Goal: Task Accomplishment & Management: Use online tool/utility

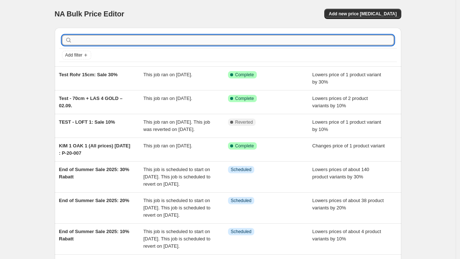
click at [289, 39] on input "text" at bounding box center [234, 40] width 321 height 10
paste input "P-20-093"
type input "P-20-093"
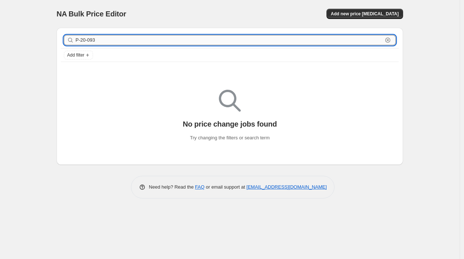
click at [150, 39] on input "P-20-093" at bounding box center [229, 40] width 307 height 10
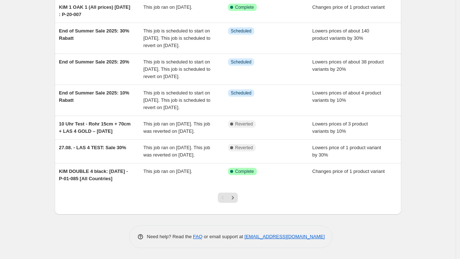
scroll to position [173, 0]
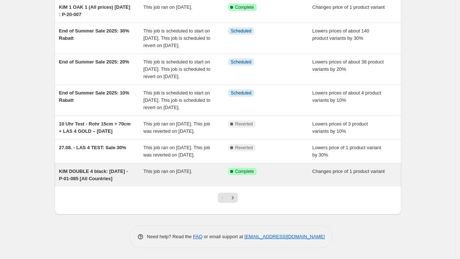
click at [121, 181] on span "KIM DOUBLE 4 black: [DATE] - P-01-085 [All Countries]" at bounding box center [93, 175] width 69 height 13
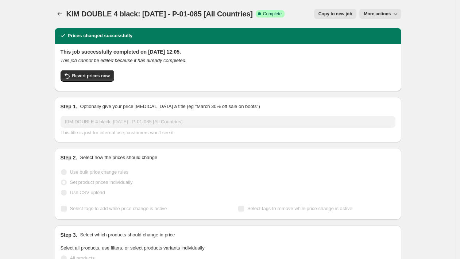
click at [340, 14] on span "Copy to new job" at bounding box center [336, 14] width 34 height 6
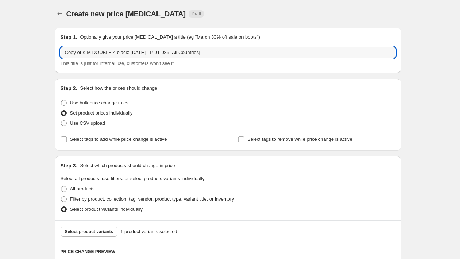
drag, startPoint x: 85, startPoint y: 53, endPoint x: -32, endPoint y: 41, distance: 117.4
click at [0, 41] on html "Home Settings Plans Skip to content Create new price [MEDICAL_DATA]. This page …" at bounding box center [230, 129] width 460 height 259
drag, startPoint x: 112, startPoint y: 53, endPoint x: 76, endPoint y: 53, distance: 35.8
click at [76, 53] on input "KIM DOUBLE 4 black: [DATE] - P-01-085 [All Countries]" at bounding box center [228, 53] width 335 height 12
drag, startPoint x: 110, startPoint y: 50, endPoint x: 99, endPoint y: 53, distance: 12.0
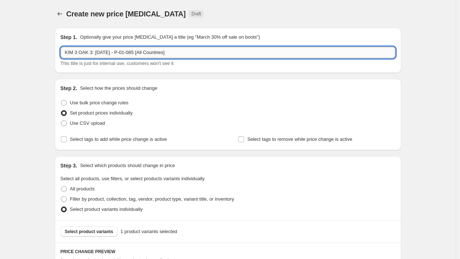
click at [99, 53] on input "KIM 3 OAK 3: [DATE] - P-01-085 [All Countries]" at bounding box center [228, 53] width 335 height 12
drag, startPoint x: 144, startPoint y: 53, endPoint x: 123, endPoint y: 48, distance: 21.7
click at [123, 51] on input "KIM 3 OAK 3: [DATE] - P-01-085 [All Countries]" at bounding box center [228, 53] width 335 height 12
paste input "20-093"
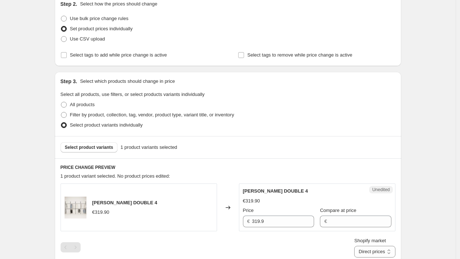
scroll to position [87, 0]
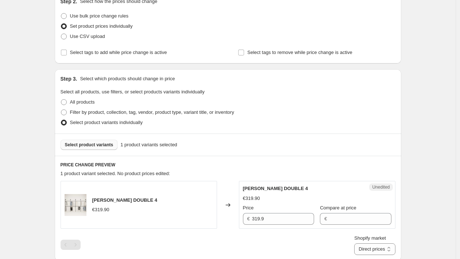
type input "KIM 3 OAK 3: [DATE] - P-20-093 [All Countries]"
click at [84, 145] on span "Select product variants" at bounding box center [89, 145] width 49 height 6
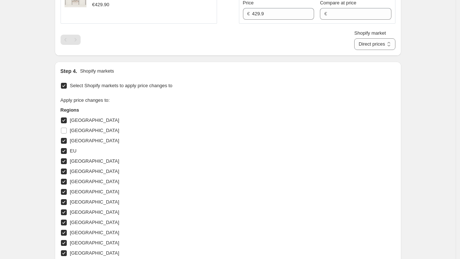
scroll to position [200, 0]
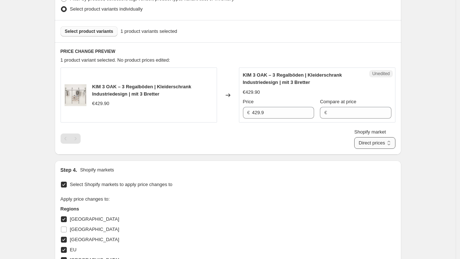
click at [371, 147] on select "Direct prices [GEOGRAPHIC_DATA] [GEOGRAPHIC_DATA] [GEOGRAPHIC_DATA] [GEOGRAPHIC…" at bounding box center [375, 143] width 41 height 12
select select "35946234122"
click at [364, 149] on select "Direct prices [GEOGRAPHIC_DATA] [GEOGRAPHIC_DATA] [GEOGRAPHIC_DATA] [GEOGRAPHIC…" at bounding box center [375, 143] width 41 height 12
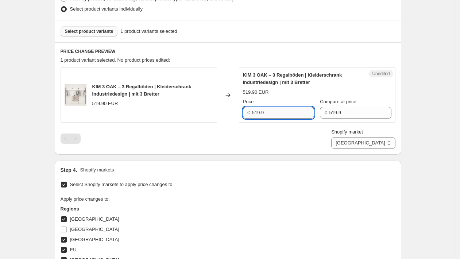
click at [260, 111] on input "519.9" at bounding box center [283, 113] width 62 height 12
type input "509.9"
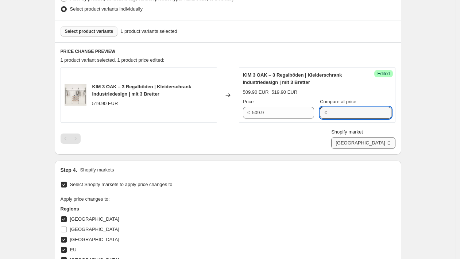
click at [375, 141] on select "Direct prices [GEOGRAPHIC_DATA] [GEOGRAPHIC_DATA] [GEOGRAPHIC_DATA] [GEOGRAPHIC…" at bounding box center [364, 143] width 64 height 12
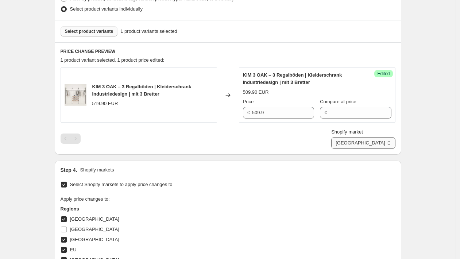
select select "35913892106"
click at [364, 149] on select "Direct prices [GEOGRAPHIC_DATA] [GEOGRAPHIC_DATA] [GEOGRAPHIC_DATA] [GEOGRAPHIC…" at bounding box center [364, 143] width 64 height 12
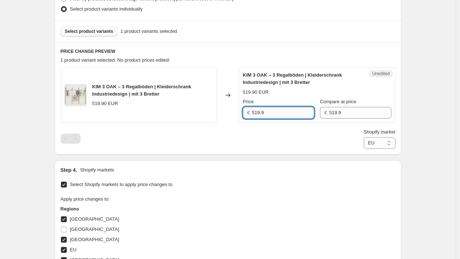
click at [267, 111] on input "519.9" at bounding box center [283, 113] width 62 height 12
paste input "0"
type input "509.9"
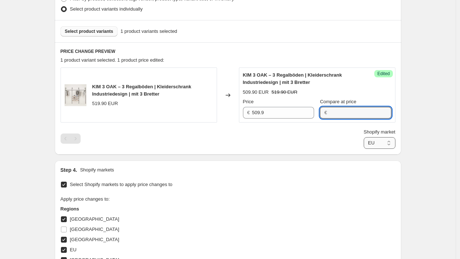
click at [371, 142] on select "Direct prices [GEOGRAPHIC_DATA] [GEOGRAPHIC_DATA] [GEOGRAPHIC_DATA] [GEOGRAPHIC…" at bounding box center [380, 143] width 32 height 12
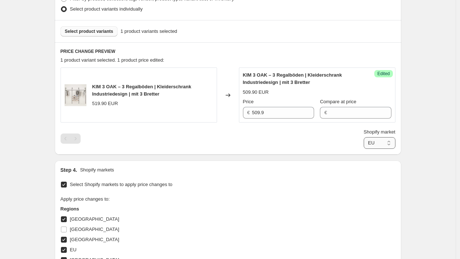
select select "49257644298"
click at [364, 149] on select "Direct prices [GEOGRAPHIC_DATA] [GEOGRAPHIC_DATA] [GEOGRAPHIC_DATA] [GEOGRAPHIC…" at bounding box center [380, 143] width 32 height 12
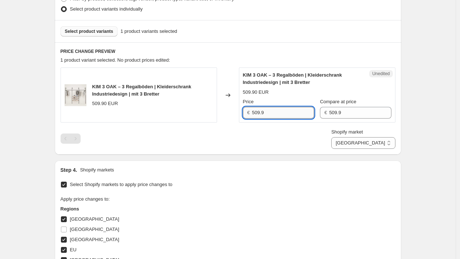
click at [276, 112] on input "509.9" at bounding box center [283, 113] width 62 height 12
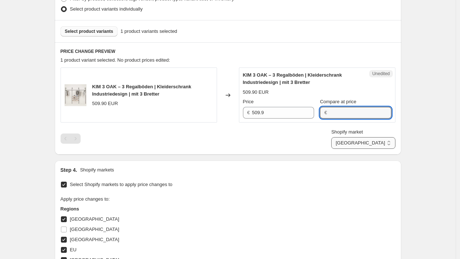
click at [382, 141] on select "Direct prices [GEOGRAPHIC_DATA] [GEOGRAPHIC_DATA] [GEOGRAPHIC_DATA] [GEOGRAPHIC…" at bounding box center [364, 143] width 64 height 12
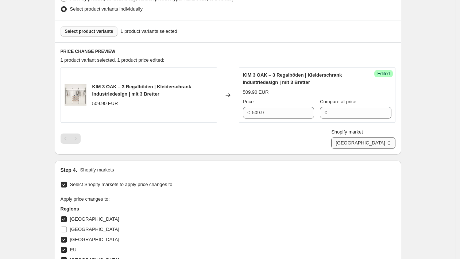
select select "35946004746"
click at [359, 149] on select "Direct prices [GEOGRAPHIC_DATA] [GEOGRAPHIC_DATA] [GEOGRAPHIC_DATA] [GEOGRAPHIC…" at bounding box center [364, 143] width 64 height 12
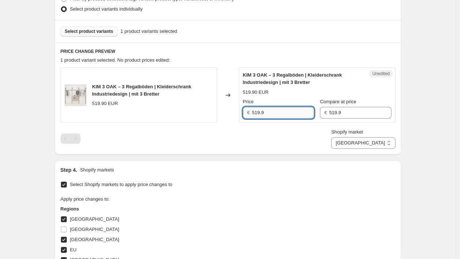
click at [297, 113] on input "519.9" at bounding box center [283, 113] width 62 height 12
paste input "0"
type input "509.9"
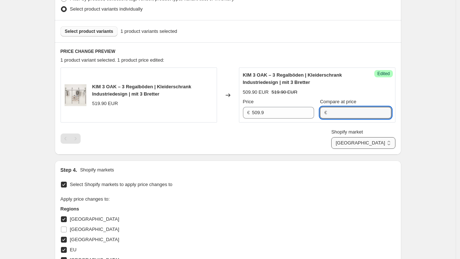
click at [381, 142] on select "Direct prices [GEOGRAPHIC_DATA] [GEOGRAPHIC_DATA] [GEOGRAPHIC_DATA] [GEOGRAPHIC…" at bounding box center [364, 143] width 64 height 12
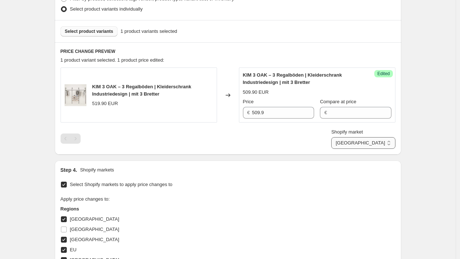
select select "49252335882"
click at [353, 149] on select "Direct prices [GEOGRAPHIC_DATA] [GEOGRAPHIC_DATA] [GEOGRAPHIC_DATA] [GEOGRAPHIC…" at bounding box center [364, 143] width 64 height 12
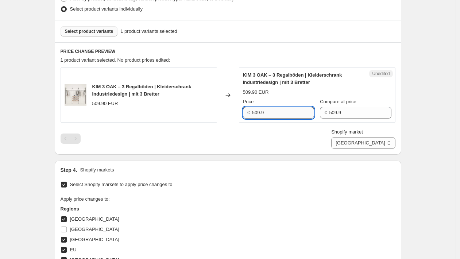
click at [287, 110] on input "509.9" at bounding box center [283, 113] width 62 height 12
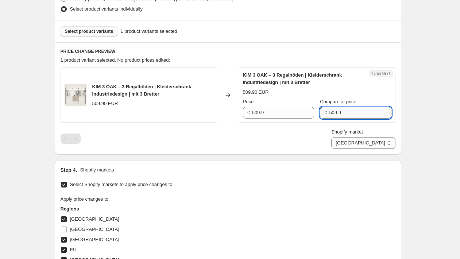
click at [337, 108] on input "509.9" at bounding box center [360, 113] width 62 height 12
click at [373, 141] on select "Direct prices [GEOGRAPHIC_DATA] [GEOGRAPHIC_DATA] [GEOGRAPHIC_DATA] [GEOGRAPHIC…" at bounding box center [364, 143] width 64 height 12
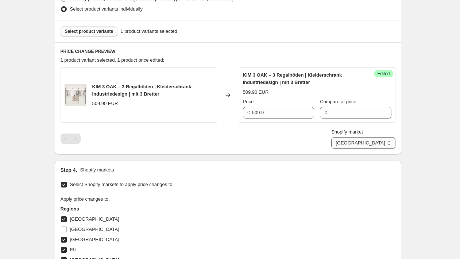
select select "35945971978"
click at [364, 149] on select "Direct prices [GEOGRAPHIC_DATA] [GEOGRAPHIC_DATA] [GEOGRAPHIC_DATA] [GEOGRAPHIC…" at bounding box center [364, 143] width 64 height 12
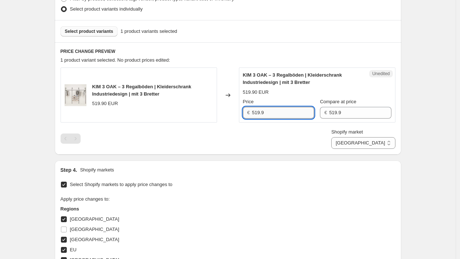
click at [296, 111] on input "519.9" at bounding box center [283, 113] width 62 height 12
paste input "0"
type input "509.9"
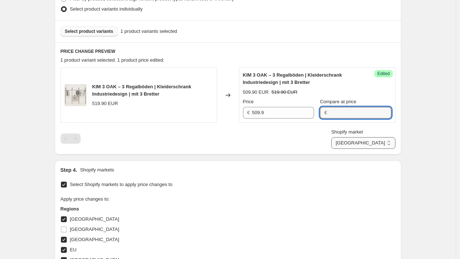
click at [374, 138] on select "Direct prices [GEOGRAPHIC_DATA] [GEOGRAPHIC_DATA] [GEOGRAPHIC_DATA] [GEOGRAPHIC…" at bounding box center [364, 143] width 64 height 12
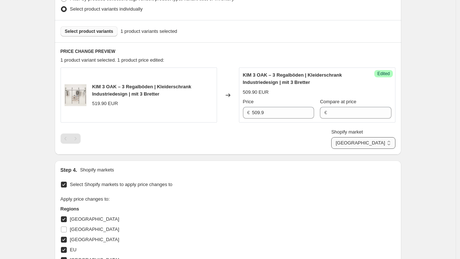
select select "35946037514"
click at [356, 149] on select "Direct prices [GEOGRAPHIC_DATA] [GEOGRAPHIC_DATA] [GEOGRAPHIC_DATA] [GEOGRAPHIC…" at bounding box center [364, 143] width 64 height 12
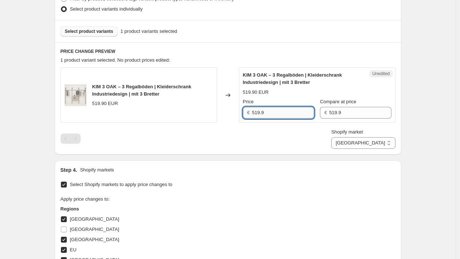
click at [291, 113] on input "519.9" at bounding box center [283, 113] width 62 height 12
paste input "0"
type input "509.9"
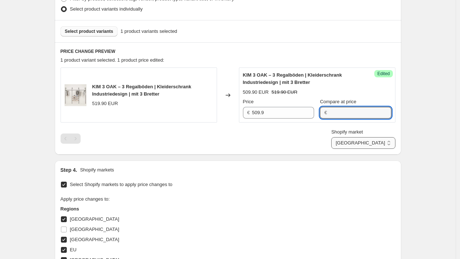
click at [372, 144] on select "Direct prices [GEOGRAPHIC_DATA] [GEOGRAPHIC_DATA] [GEOGRAPHIC_DATA] [GEOGRAPHIC…" at bounding box center [364, 143] width 64 height 12
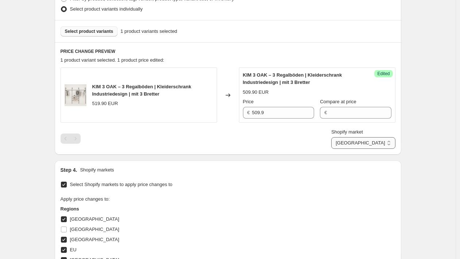
click at [360, 149] on select "Direct prices [GEOGRAPHIC_DATA] [GEOGRAPHIC_DATA] [GEOGRAPHIC_DATA] [GEOGRAPHIC…" at bounding box center [364, 143] width 64 height 12
click at [368, 145] on select "Direct prices [GEOGRAPHIC_DATA] [GEOGRAPHIC_DATA] [GEOGRAPHIC_DATA] [GEOGRAPHIC…" at bounding box center [364, 143] width 64 height 12
select select "49257349386"
click at [364, 149] on select "Direct prices [GEOGRAPHIC_DATA] [GEOGRAPHIC_DATA] [GEOGRAPHIC_DATA] [GEOGRAPHIC…" at bounding box center [364, 143] width 64 height 12
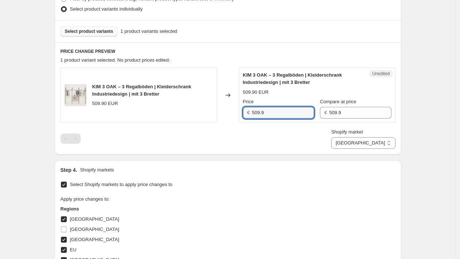
click at [264, 112] on input "509.9" at bounding box center [283, 113] width 62 height 12
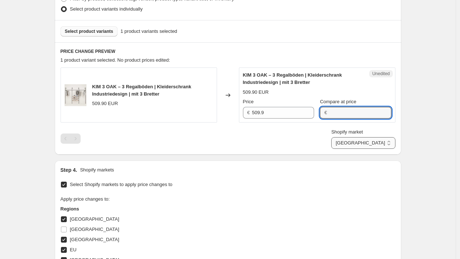
click at [375, 143] on select "Direct prices [GEOGRAPHIC_DATA] [GEOGRAPHIC_DATA] [GEOGRAPHIC_DATA] [GEOGRAPHIC…" at bounding box center [364, 143] width 64 height 12
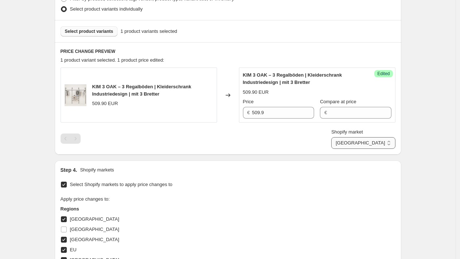
select select "35946266890"
click at [364, 149] on select "Direct prices [GEOGRAPHIC_DATA] [GEOGRAPHIC_DATA] [GEOGRAPHIC_DATA] [GEOGRAPHIC…" at bounding box center [364, 143] width 64 height 12
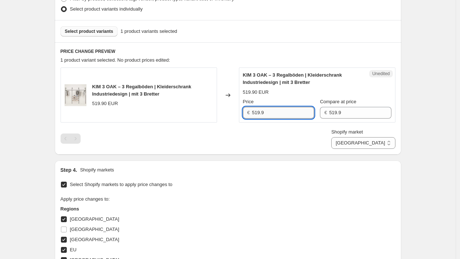
click at [283, 116] on input "519.9" at bounding box center [283, 113] width 62 height 12
paste input "0"
type input "509.9"
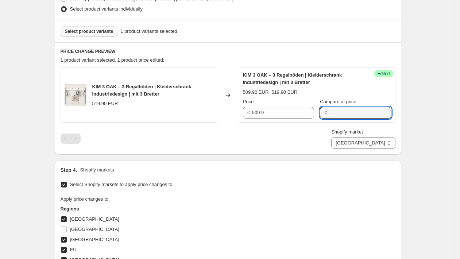
click at [346, 141] on div "Shopify market Direct prices [GEOGRAPHIC_DATA] [GEOGRAPHIC_DATA] [GEOGRAPHIC_DA…" at bounding box center [228, 139] width 335 height 20
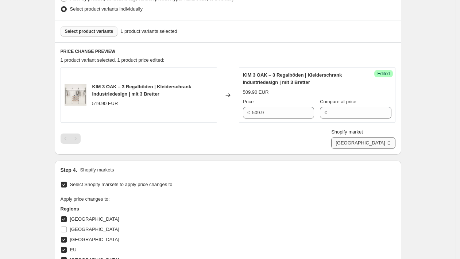
click at [368, 141] on select "Direct prices [GEOGRAPHIC_DATA] [GEOGRAPHIC_DATA] [GEOGRAPHIC_DATA] [GEOGRAPHIC…" at bounding box center [364, 143] width 64 height 12
select select "35913924874"
click at [359, 149] on select "Direct prices [GEOGRAPHIC_DATA] [GEOGRAPHIC_DATA] [GEOGRAPHIC_DATA] [GEOGRAPHIC…" at bounding box center [364, 143] width 64 height 12
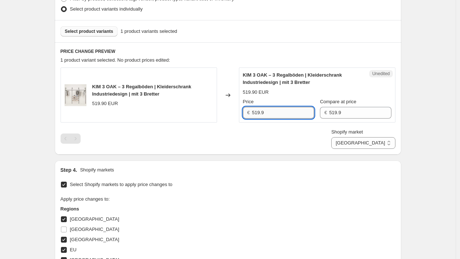
click at [274, 115] on input "519.9" at bounding box center [283, 113] width 62 height 12
paste input "0"
type input "509.9"
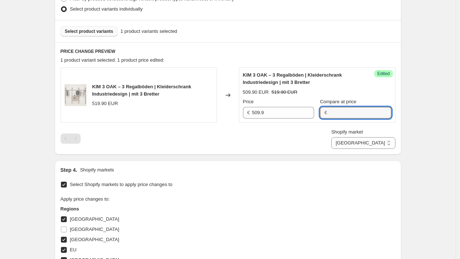
click at [315, 134] on div "Shopify market Direct prices [GEOGRAPHIC_DATA] [GEOGRAPHIC_DATA] [GEOGRAPHIC_DA…" at bounding box center [228, 139] width 335 height 20
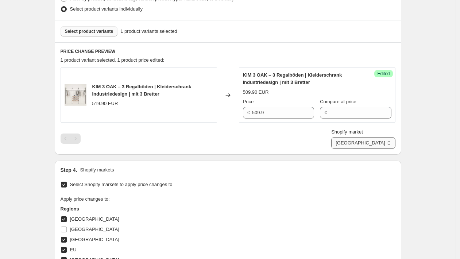
click at [374, 143] on select "Direct prices [GEOGRAPHIC_DATA] [GEOGRAPHIC_DATA] [GEOGRAPHIC_DATA] [GEOGRAPHIC…" at bounding box center [364, 143] width 64 height 12
select select "43257594122"
click at [360, 149] on select "Direct prices [GEOGRAPHIC_DATA] [GEOGRAPHIC_DATA] [GEOGRAPHIC_DATA] [GEOGRAPHIC…" at bounding box center [364, 143] width 64 height 12
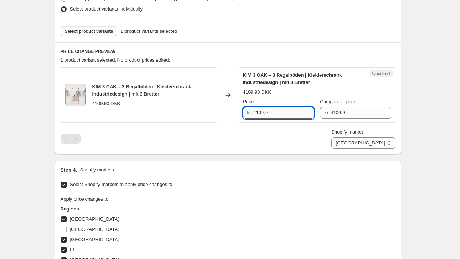
click at [266, 112] on input "4109.9" at bounding box center [283, 113] width 61 height 12
type input "4019"
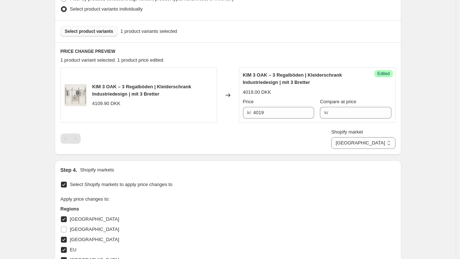
click at [424, 154] on div "Create new price [MEDICAL_DATA]. This page is ready Create new price [MEDICAL_D…" at bounding box center [228, 176] width 456 height 753
click at [380, 148] on select "Direct prices [GEOGRAPHIC_DATA] [GEOGRAPHIC_DATA] [GEOGRAPHIC_DATA] [GEOGRAPHIC…" at bounding box center [364, 143] width 64 height 12
select select "49252303114"
click at [360, 149] on select "Direct prices [GEOGRAPHIC_DATA] [GEOGRAPHIC_DATA] [GEOGRAPHIC_DATA] [GEOGRAPHIC…" at bounding box center [364, 143] width 64 height 12
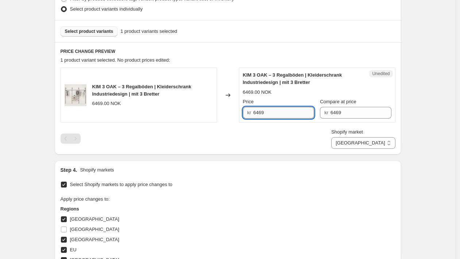
click at [262, 112] on input "6469" at bounding box center [283, 113] width 61 height 12
type input "6439"
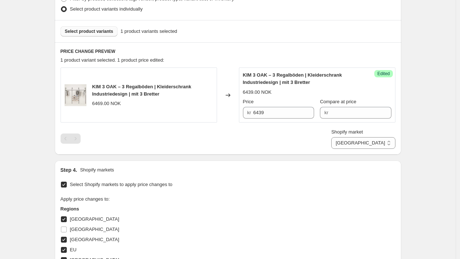
click at [342, 147] on div "Shopify market Direct prices [GEOGRAPHIC_DATA] [GEOGRAPHIC_DATA] [GEOGRAPHIC_DA…" at bounding box center [228, 139] width 335 height 20
click at [375, 146] on select "Direct prices [GEOGRAPHIC_DATA] [GEOGRAPHIC_DATA] [GEOGRAPHIC_DATA] [GEOGRAPHIC…" at bounding box center [364, 143] width 64 height 12
select select "44439634186"
click at [364, 149] on select "Direct prices [GEOGRAPHIC_DATA] [GEOGRAPHIC_DATA] [GEOGRAPHIC_DATA] [GEOGRAPHIC…" at bounding box center [364, 143] width 64 height 12
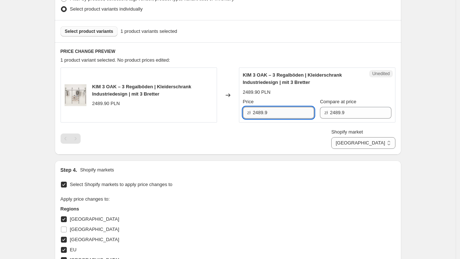
click at [284, 116] on input "2489.9" at bounding box center [283, 113] width 61 height 12
type input "2269.90"
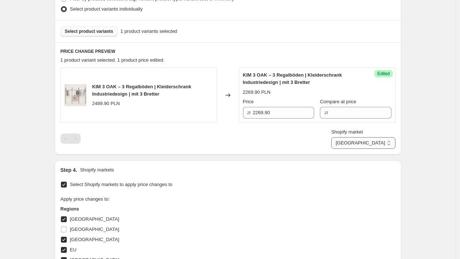
click at [369, 149] on select "Direct prices [GEOGRAPHIC_DATA] [GEOGRAPHIC_DATA] [GEOGRAPHIC_DATA] [GEOGRAPHIC…" at bounding box center [364, 143] width 64 height 12
select select "49257611530"
click at [361, 149] on select "Direct prices [GEOGRAPHIC_DATA] [GEOGRAPHIC_DATA] [GEOGRAPHIC_DATA] [GEOGRAPHIC…" at bounding box center [364, 143] width 64 height 12
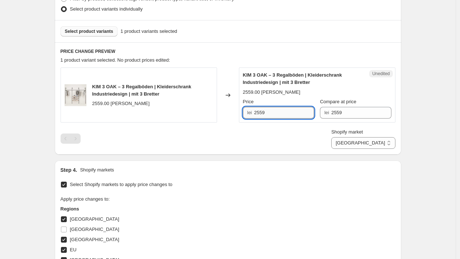
click at [268, 112] on input "2559" at bounding box center [284, 113] width 60 height 12
type input "2509"
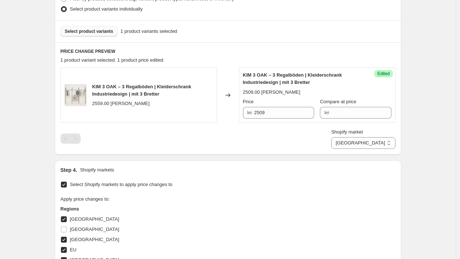
click at [322, 140] on div "Shopify market Direct prices [GEOGRAPHIC_DATA] [GEOGRAPHIC_DATA] [GEOGRAPHIC_DA…" at bounding box center [228, 139] width 335 height 20
click at [377, 140] on select "Direct prices [GEOGRAPHIC_DATA] [GEOGRAPHIC_DATA] [GEOGRAPHIC_DATA] [GEOGRAPHIC…" at bounding box center [364, 143] width 64 height 12
select select "49255907594"
click at [360, 149] on select "Direct prices [GEOGRAPHIC_DATA] [GEOGRAPHIC_DATA] [GEOGRAPHIC_DATA] [GEOGRAPHIC…" at bounding box center [364, 143] width 64 height 12
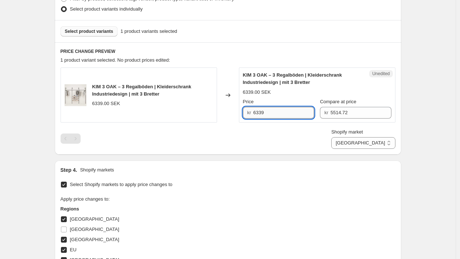
click at [265, 113] on input "6339" at bounding box center [283, 113] width 61 height 12
type input "6179"
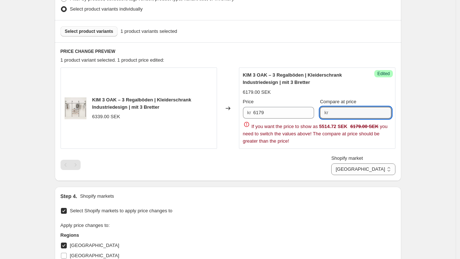
click at [335, 157] on div "Step 1. Optionally give your price [MEDICAL_DATA] a title (eg "March 30% off sa…" at bounding box center [225, 177] width 353 height 713
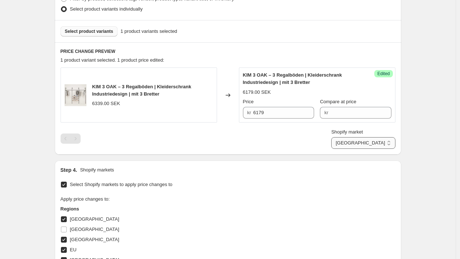
click at [370, 147] on select "Direct prices [GEOGRAPHIC_DATA] [GEOGRAPHIC_DATA] [GEOGRAPHIC_DATA] [GEOGRAPHIC…" at bounding box center [364, 143] width 64 height 12
select select "520224822"
click at [364, 149] on select "Direct prices [GEOGRAPHIC_DATA] [GEOGRAPHIC_DATA] [GEOGRAPHIC_DATA] [GEOGRAPHIC…" at bounding box center [364, 143] width 64 height 12
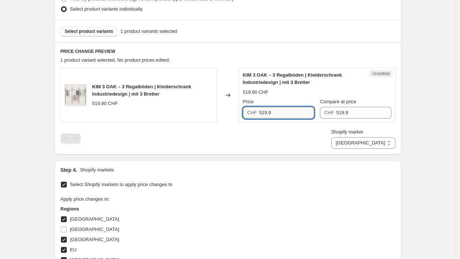
click at [272, 112] on input "519.9" at bounding box center [286, 113] width 55 height 12
type input "489.90"
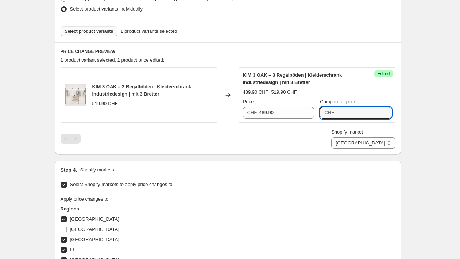
click at [320, 127] on div "KIM 3 OAK – 3 Regalböden | Kleiderschrank Industriedesign | mit 3 Bretter 519.9…" at bounding box center [228, 108] width 335 height 81
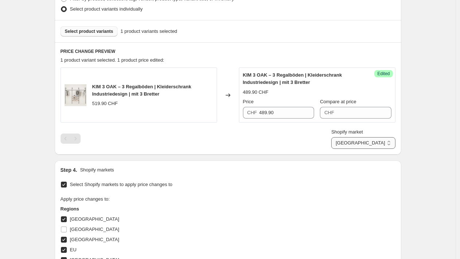
click at [368, 145] on select "Direct prices [GEOGRAPHIC_DATA] [GEOGRAPHIC_DATA] [GEOGRAPHIC_DATA] [GEOGRAPHIC…" at bounding box center [364, 143] width 64 height 12
click at [364, 149] on select "Direct prices [GEOGRAPHIC_DATA] [GEOGRAPHIC_DATA] [GEOGRAPHIC_DATA] [GEOGRAPHIC…" at bounding box center [364, 143] width 64 height 12
click at [370, 148] on select "Direct prices [GEOGRAPHIC_DATA] [GEOGRAPHIC_DATA] [GEOGRAPHIC_DATA] [GEOGRAPHIC…" at bounding box center [364, 143] width 64 height 12
select select "35913990410"
click at [333, 149] on select "Direct prices [GEOGRAPHIC_DATA] [GEOGRAPHIC_DATA] [GEOGRAPHIC_DATA] [GEOGRAPHIC…" at bounding box center [364, 143] width 64 height 12
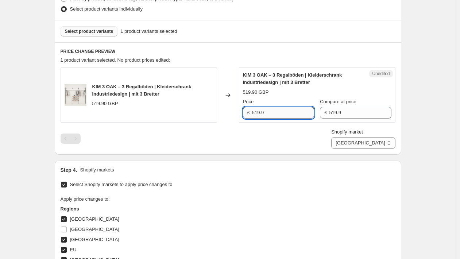
click at [262, 109] on input "519.9" at bounding box center [283, 113] width 62 height 12
type input "7"
type input "479.90"
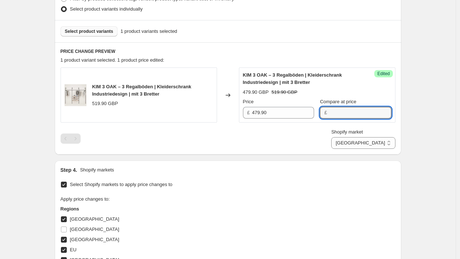
click at [299, 133] on div "Shopify market Direct prices [GEOGRAPHIC_DATA] [GEOGRAPHIC_DATA] [GEOGRAPHIC_DA…" at bounding box center [228, 139] width 335 height 20
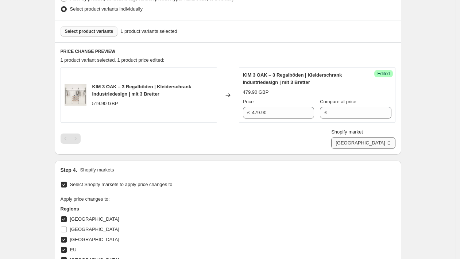
click at [357, 142] on select "Direct prices [GEOGRAPHIC_DATA] [GEOGRAPHIC_DATA] [GEOGRAPHIC_DATA] [GEOGRAPHIC…" at bounding box center [364, 143] width 64 height 12
select select "49252368650"
click at [332, 149] on select "Direct prices [GEOGRAPHIC_DATA] [GEOGRAPHIC_DATA] [GEOGRAPHIC_DATA] [GEOGRAPHIC…" at bounding box center [364, 143] width 64 height 12
click at [268, 106] on div "Price Kč 12469" at bounding box center [278, 108] width 71 height 20
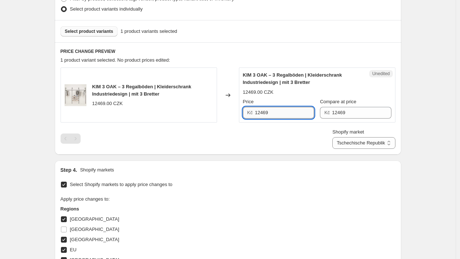
click at [268, 117] on input "12469" at bounding box center [284, 113] width 59 height 12
type input "12999"
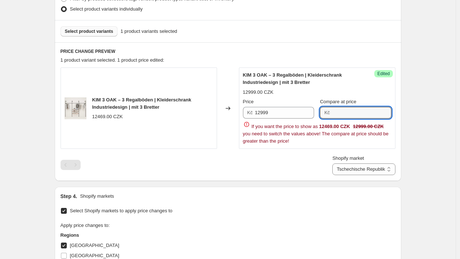
click at [321, 163] on div "Step 1. Optionally give your price [MEDICAL_DATA] a title (eg "March 30% off sa…" at bounding box center [225, 177] width 353 height 713
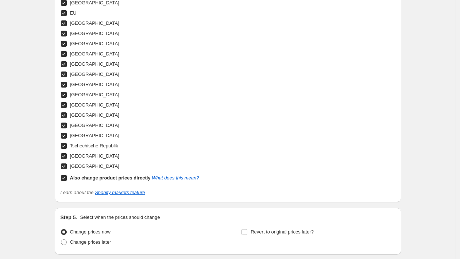
scroll to position [493, 0]
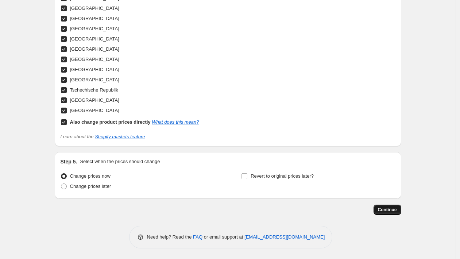
click at [401, 214] on button "Continue" at bounding box center [388, 210] width 28 height 10
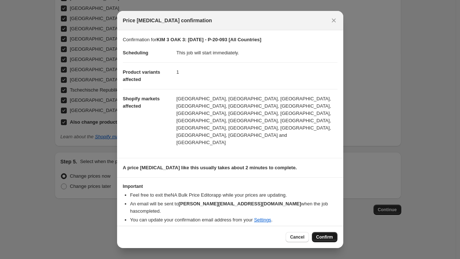
click at [317, 232] on button "Confirm" at bounding box center [325, 237] width 26 height 10
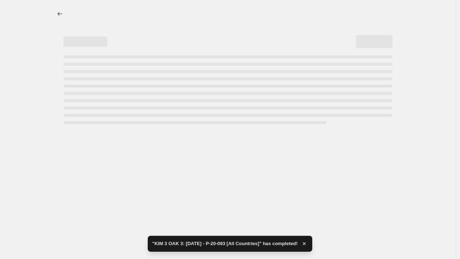
select select "49252368650"
